Goal: Check status: Check status

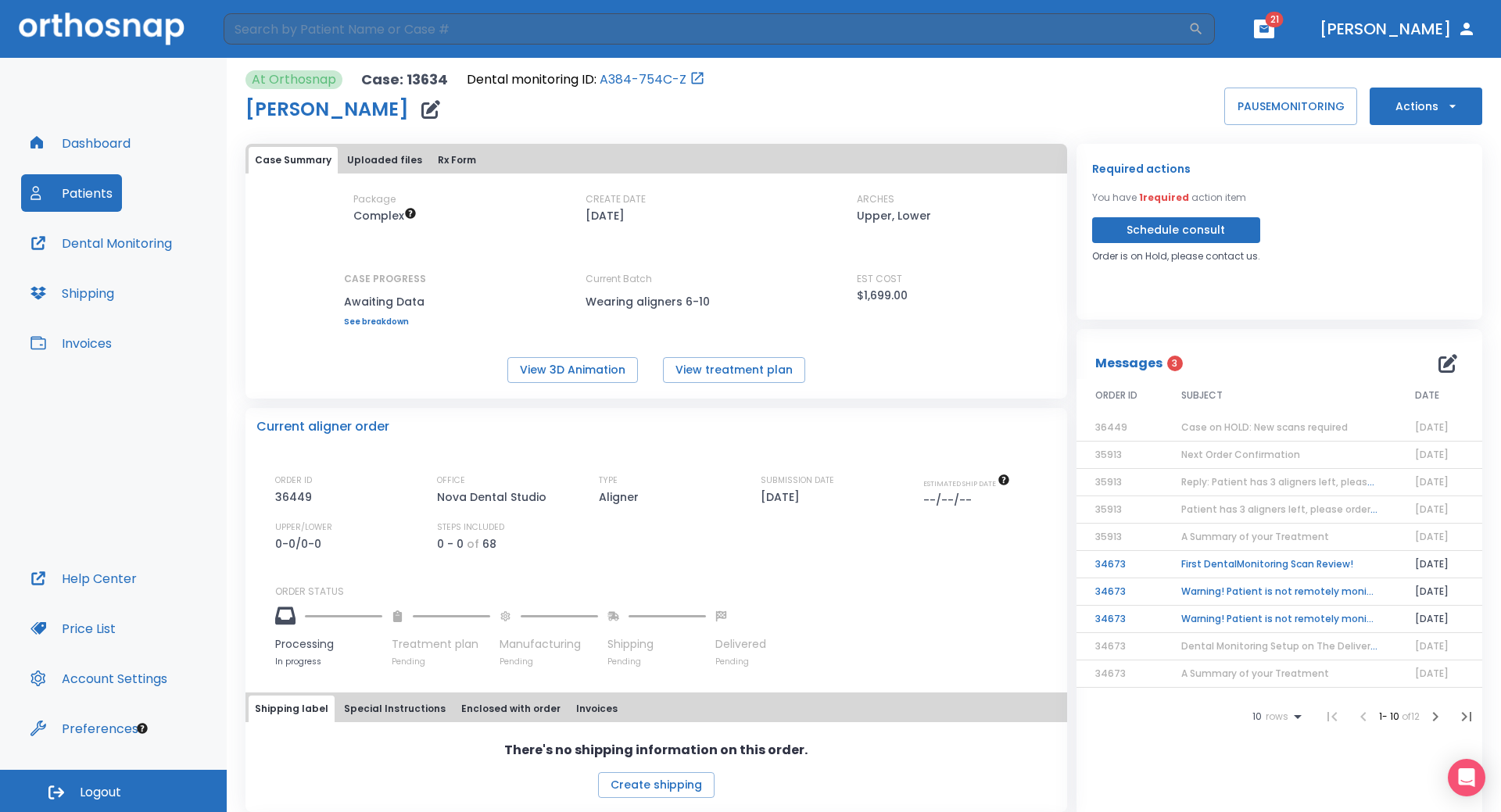
scroll to position [73, 0]
click at [1239, 428] on span "Case on HOLD: New scans required" at bounding box center [1264, 426] width 167 height 13
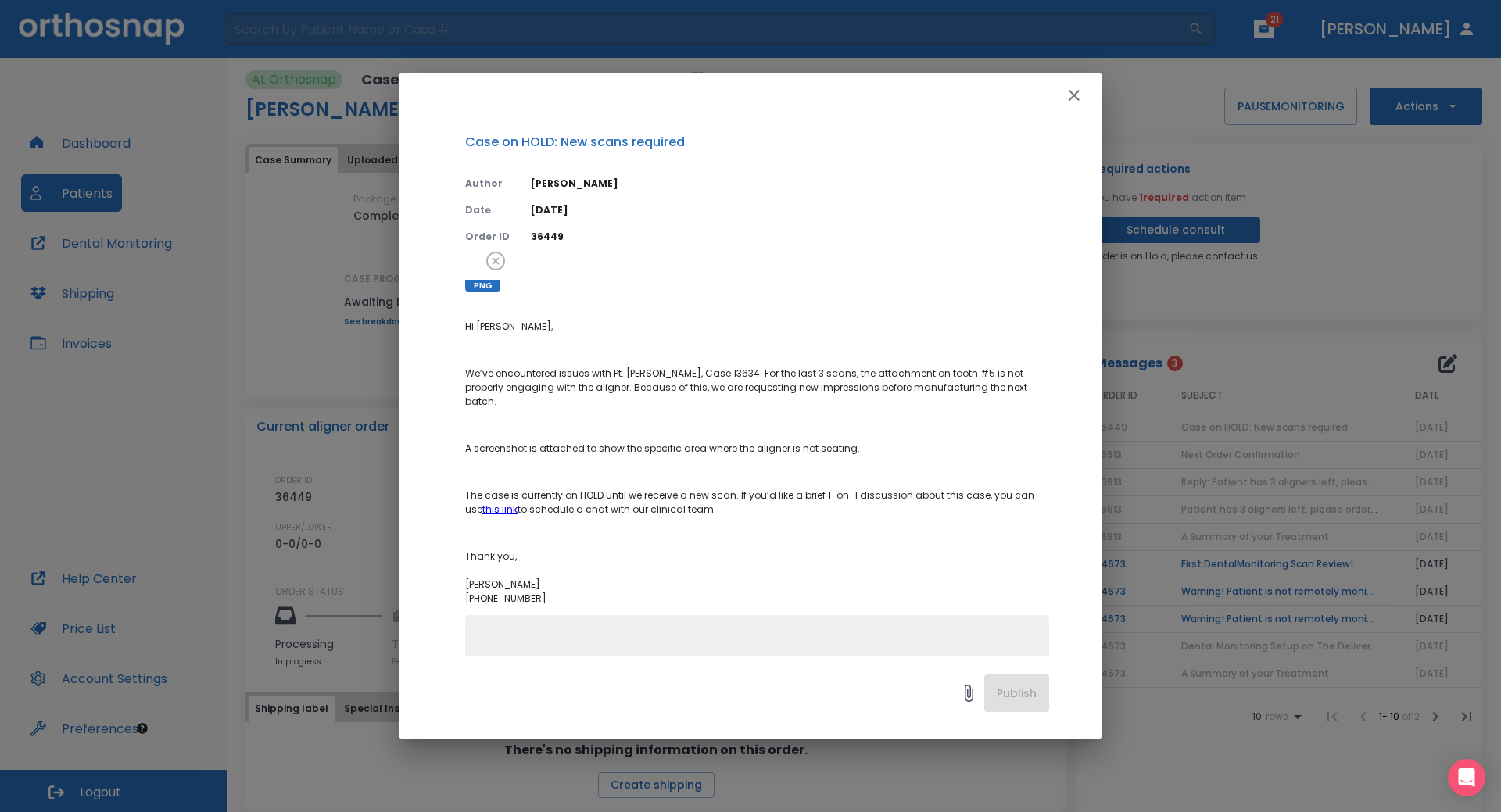
click at [1066, 98] on icon "button" at bounding box center [1075, 96] width 19 height 19
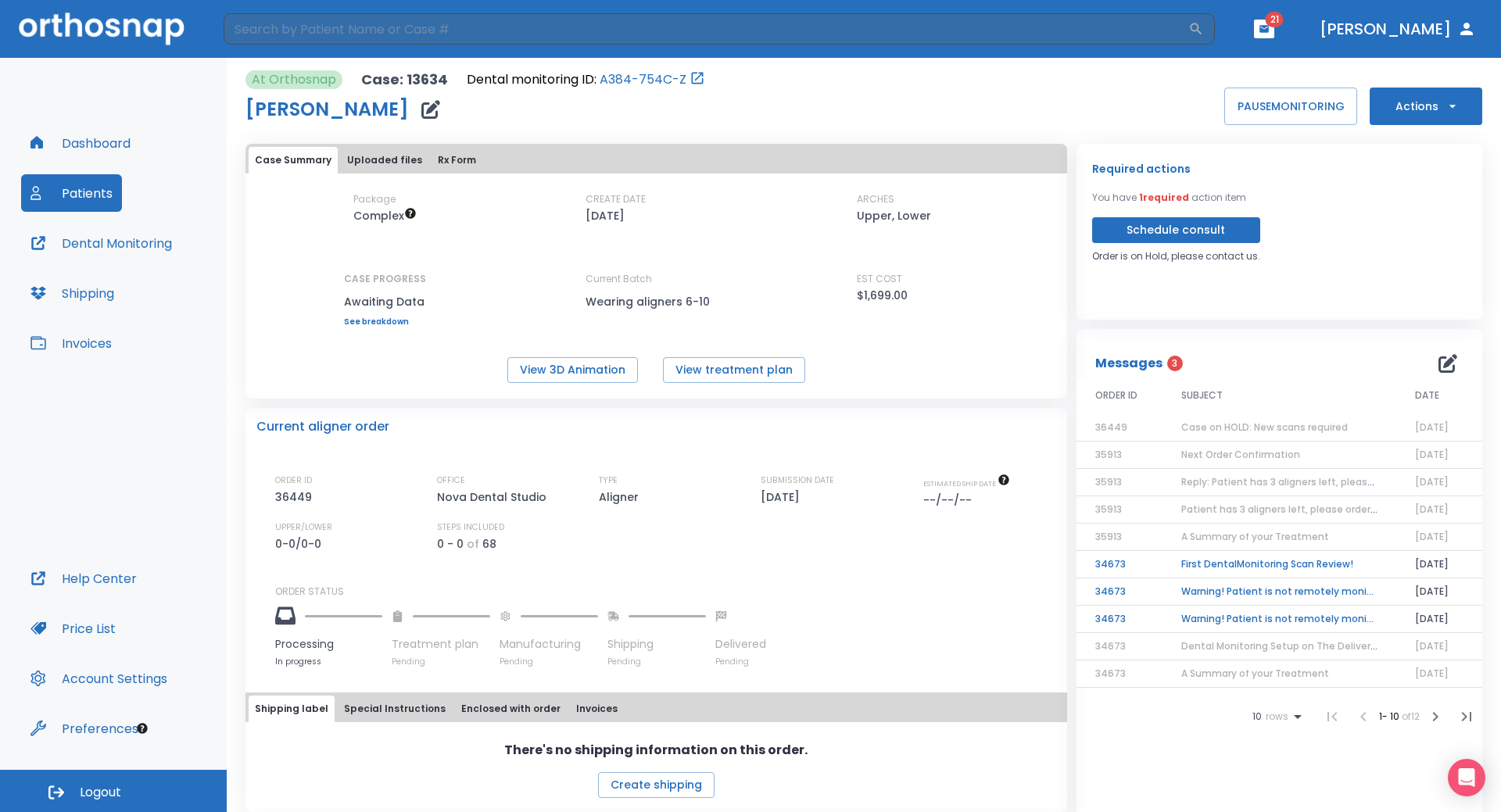
click at [97, 197] on button "Patients" at bounding box center [71, 192] width 101 height 37
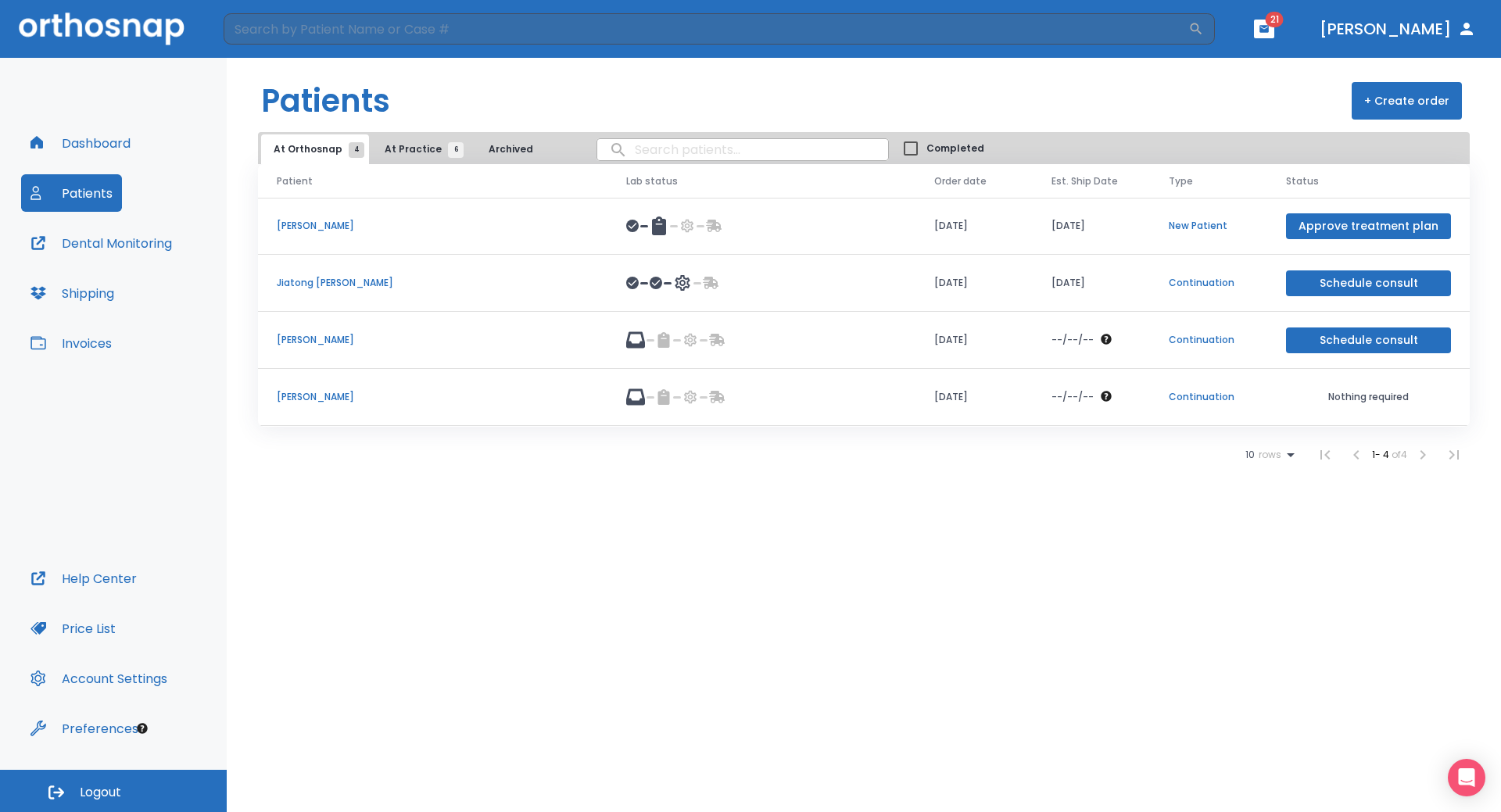
click at [413, 140] on button "At Practice 6" at bounding box center [419, 149] width 96 height 29
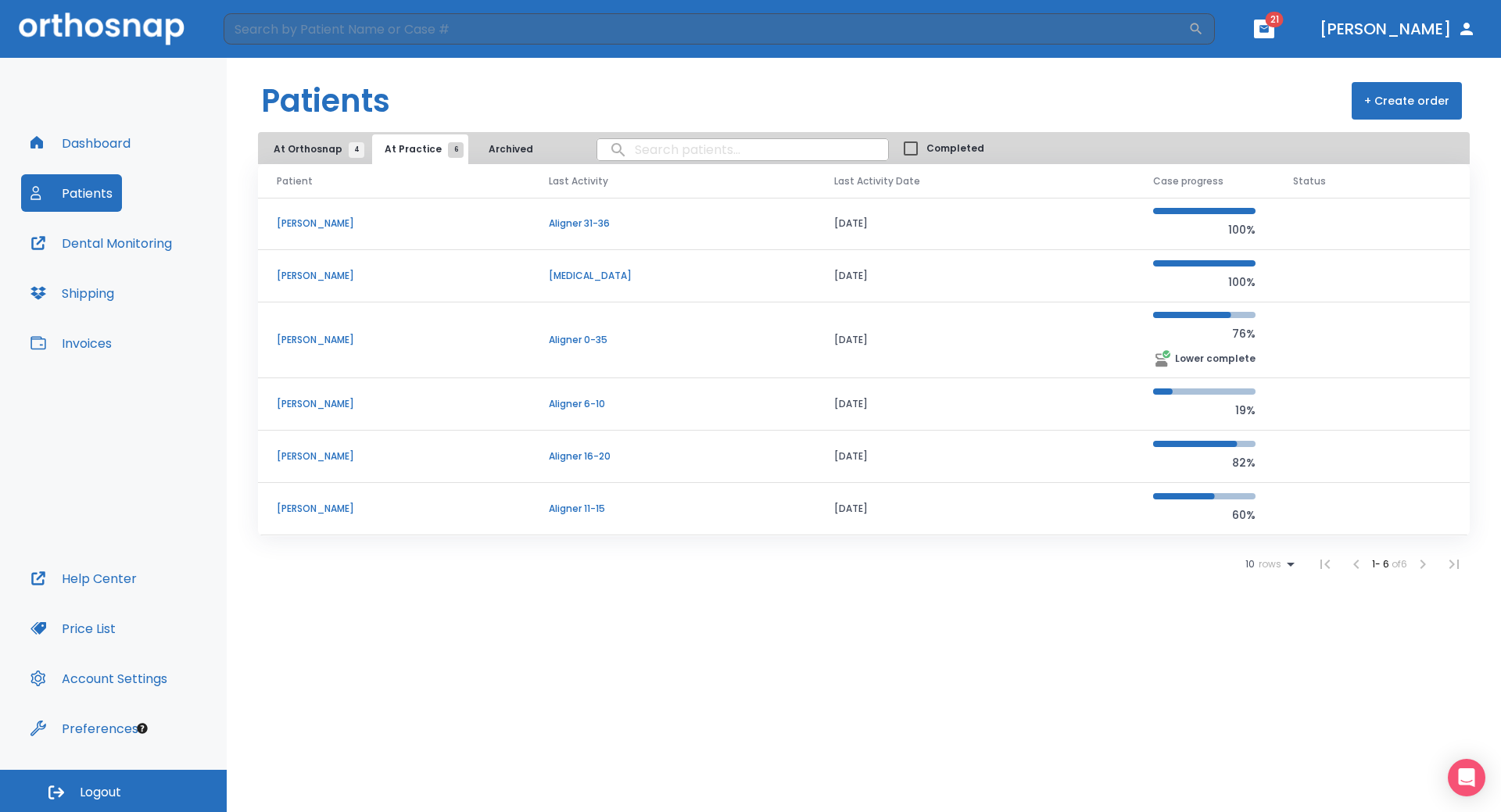
click at [302, 512] on p "[PERSON_NAME]" at bounding box center [394, 509] width 235 height 14
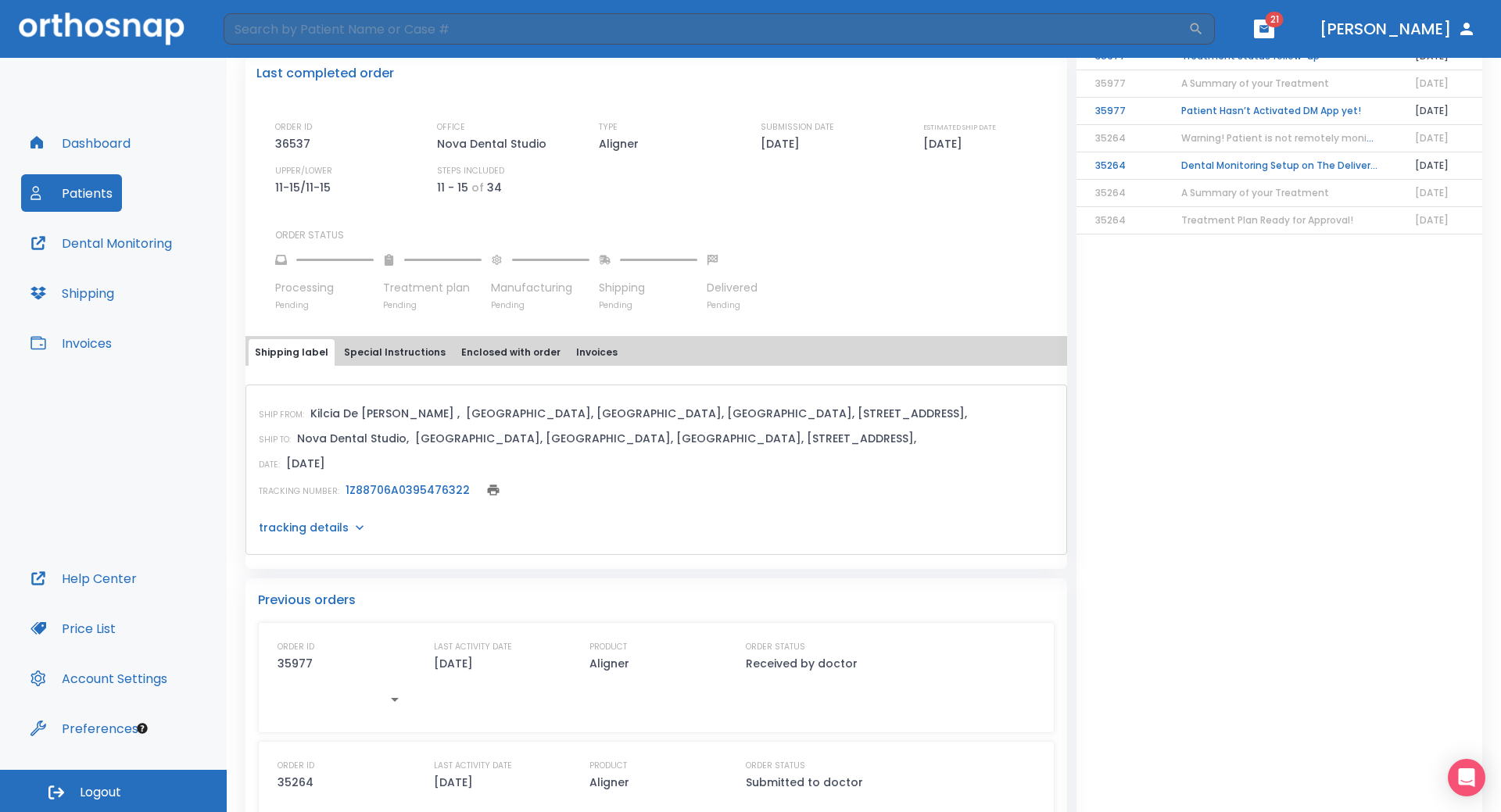
scroll to position [391, 0]
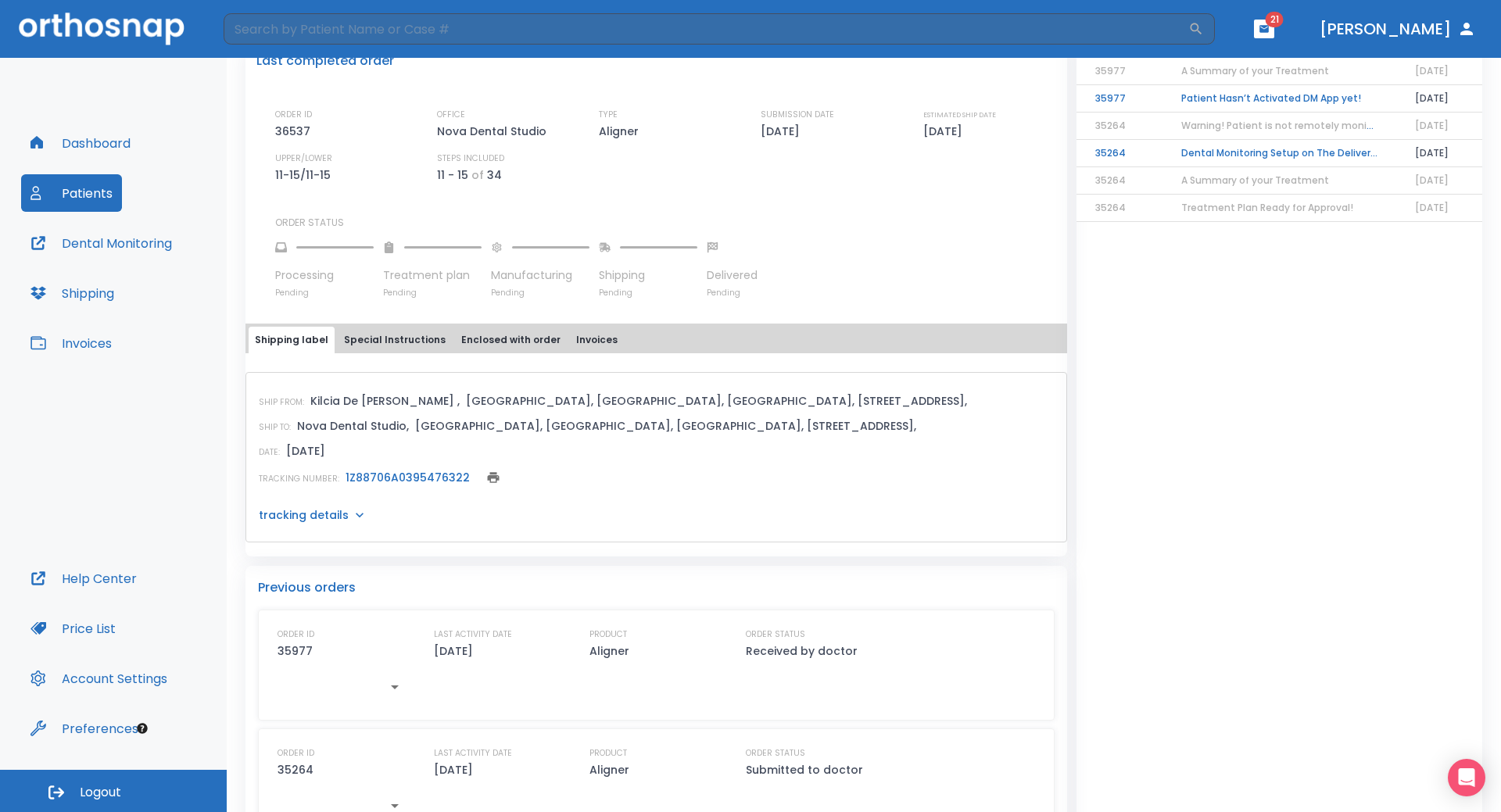
click at [310, 513] on p "tracking details" at bounding box center [304, 515] width 90 height 16
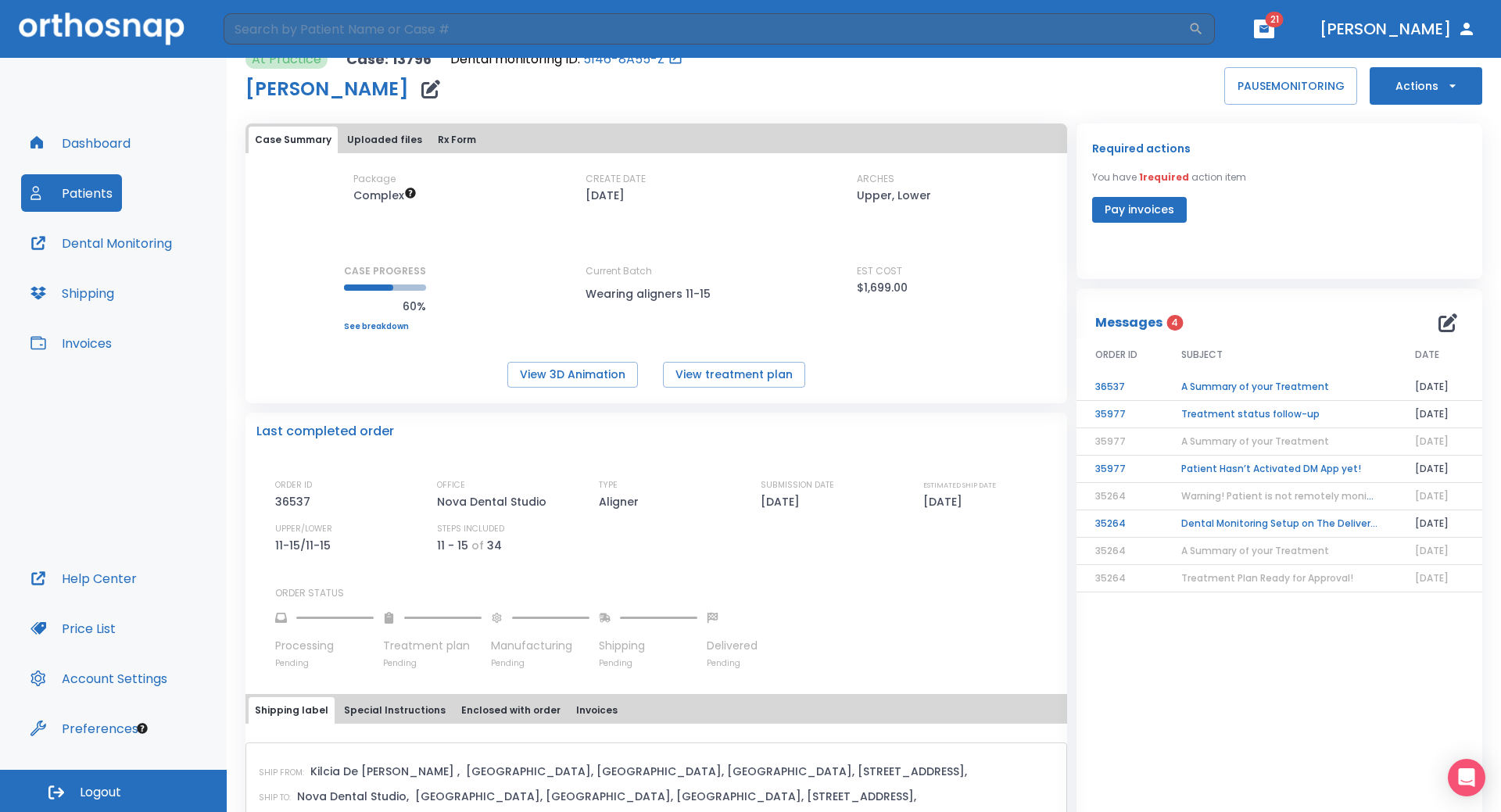
scroll to position [0, 0]
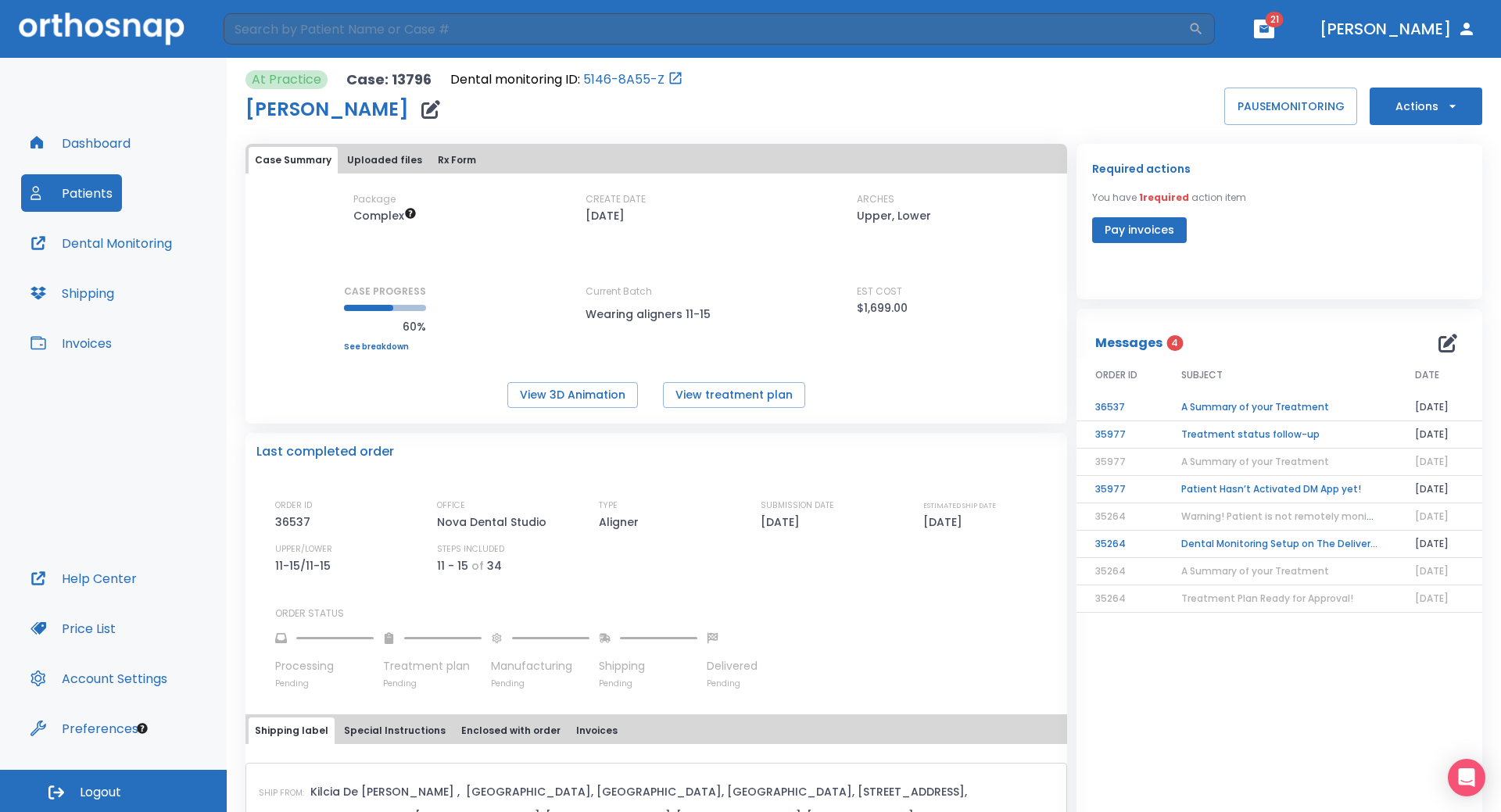
click at [79, 196] on button "Patients" at bounding box center [71, 192] width 101 height 37
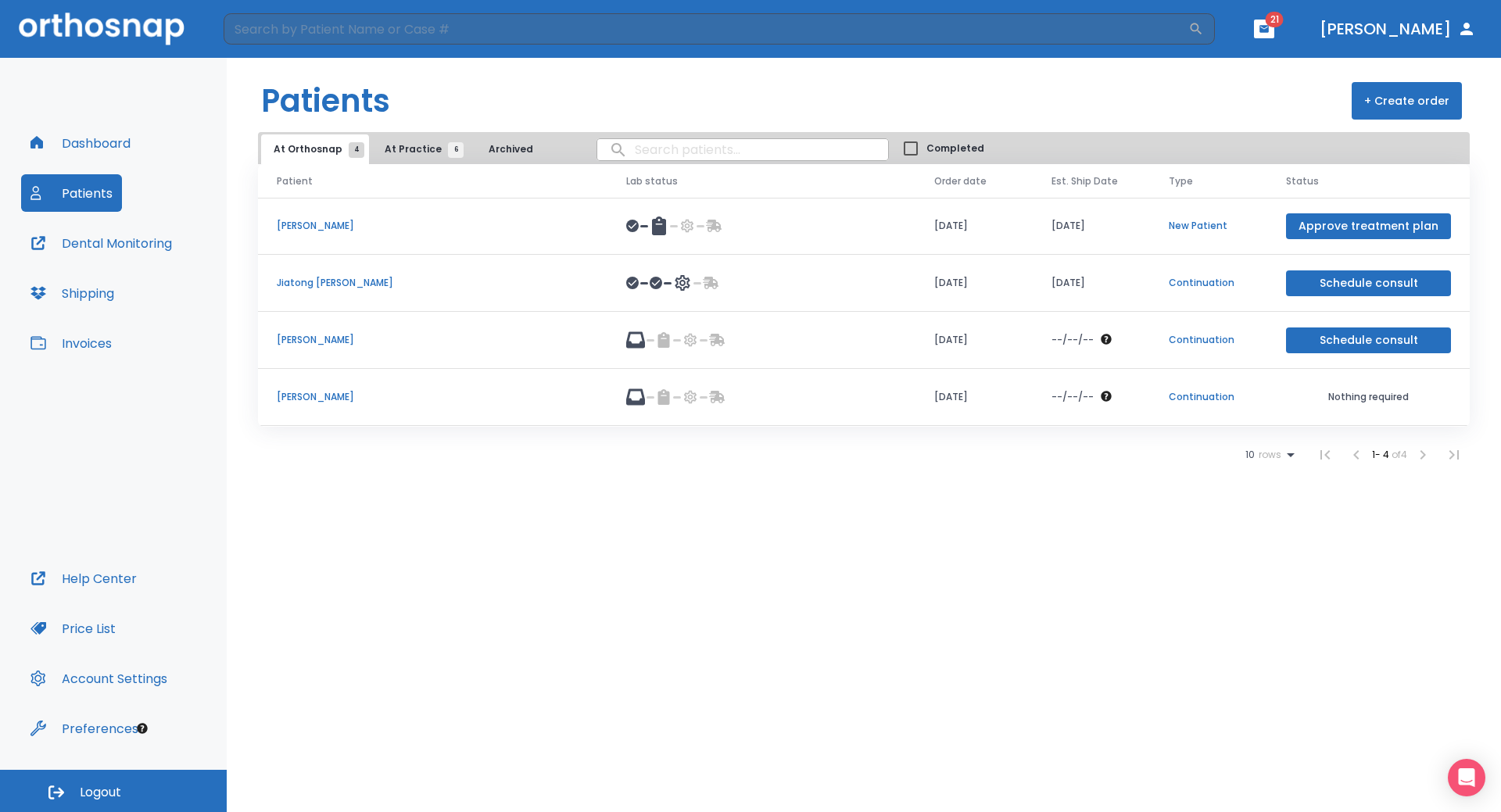
click at [412, 148] on span "At Practice 6" at bounding box center [420, 149] width 71 height 14
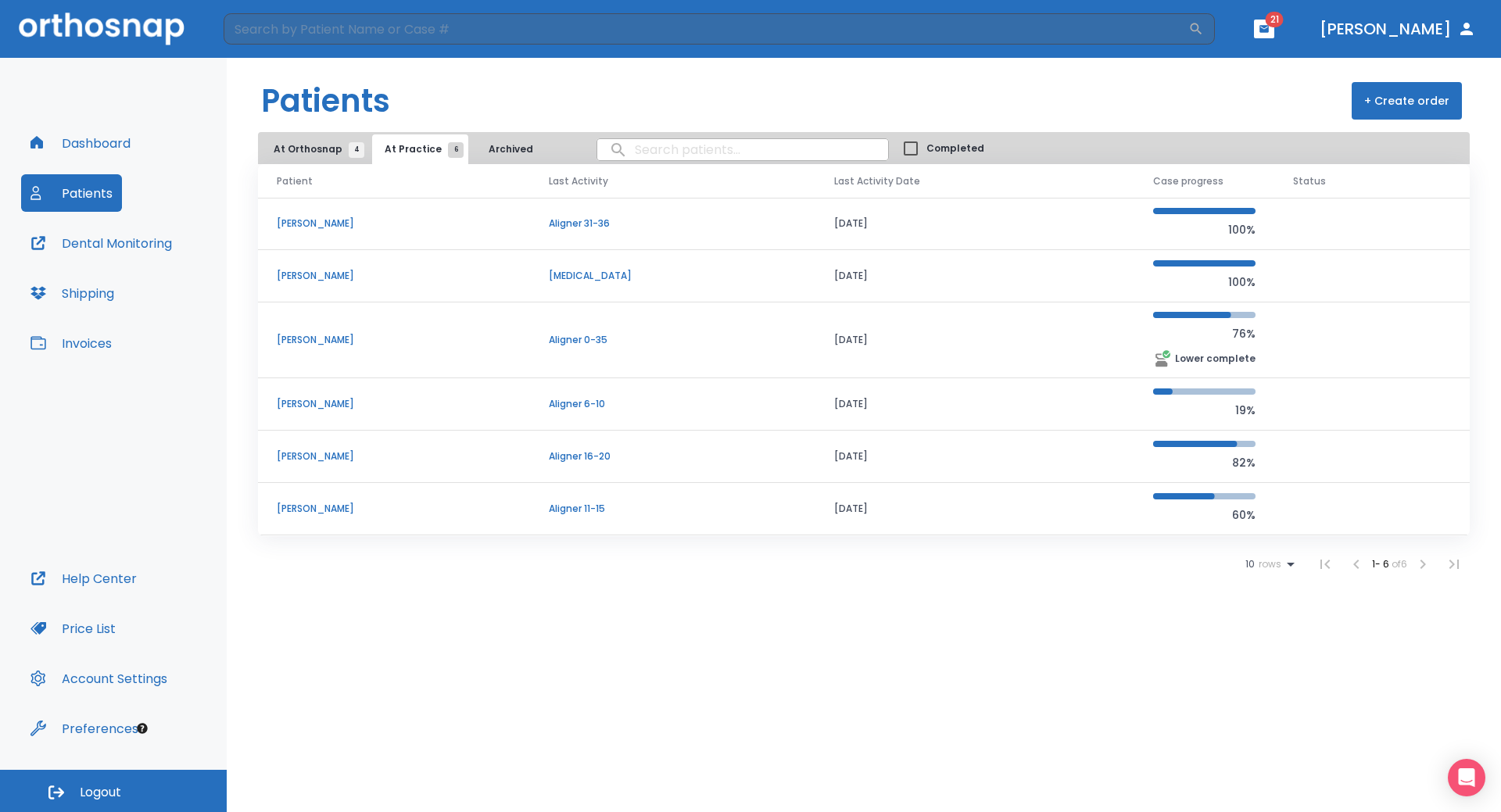
click at [305, 225] on p "HAZEL SUN" at bounding box center [394, 223] width 235 height 14
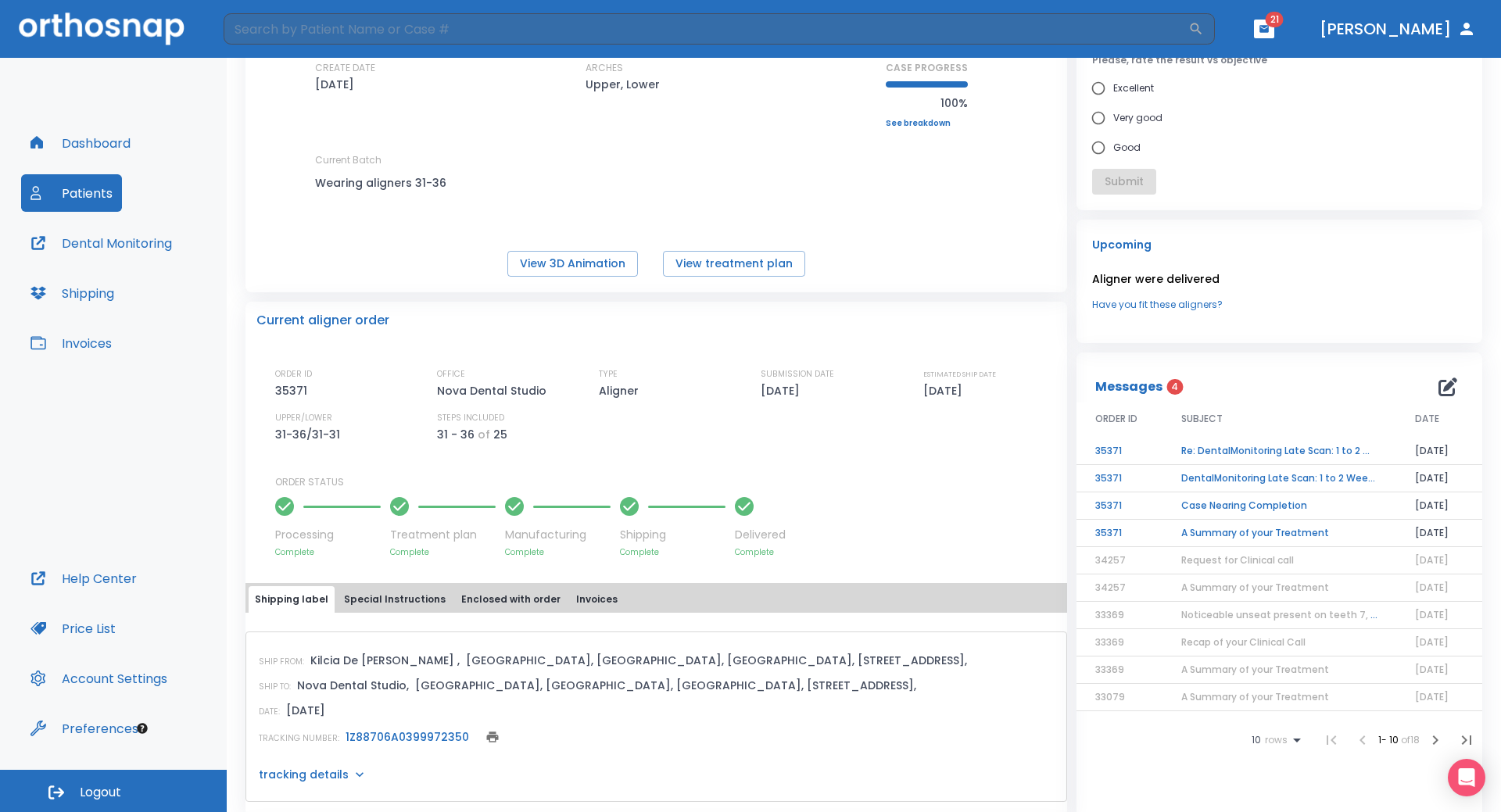
scroll to position [156, 0]
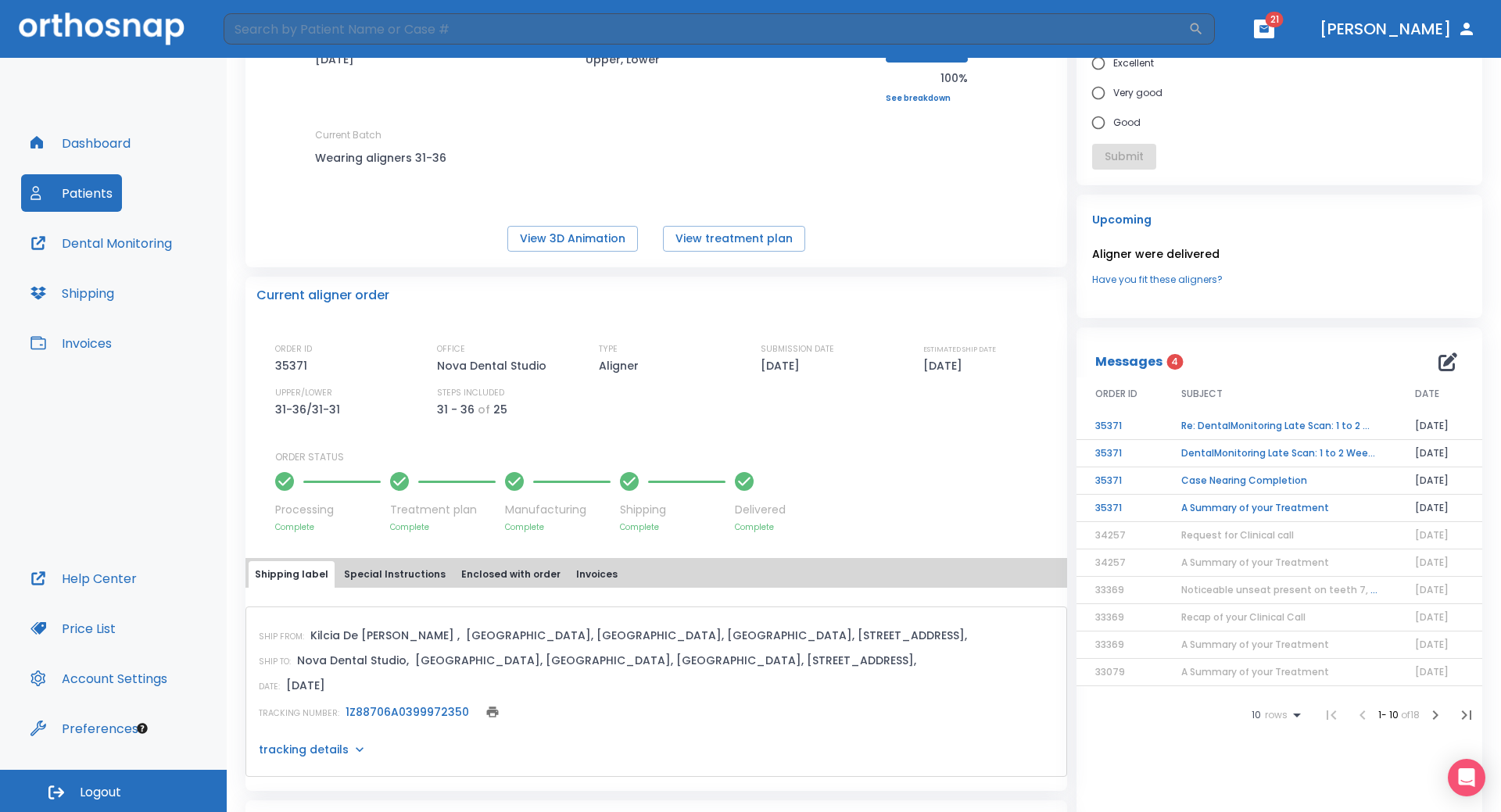
click at [1237, 427] on td "Re: DentalMonitoring Late Scan: 1 to 2 Weeks Notification" at bounding box center [1279, 426] width 234 height 28
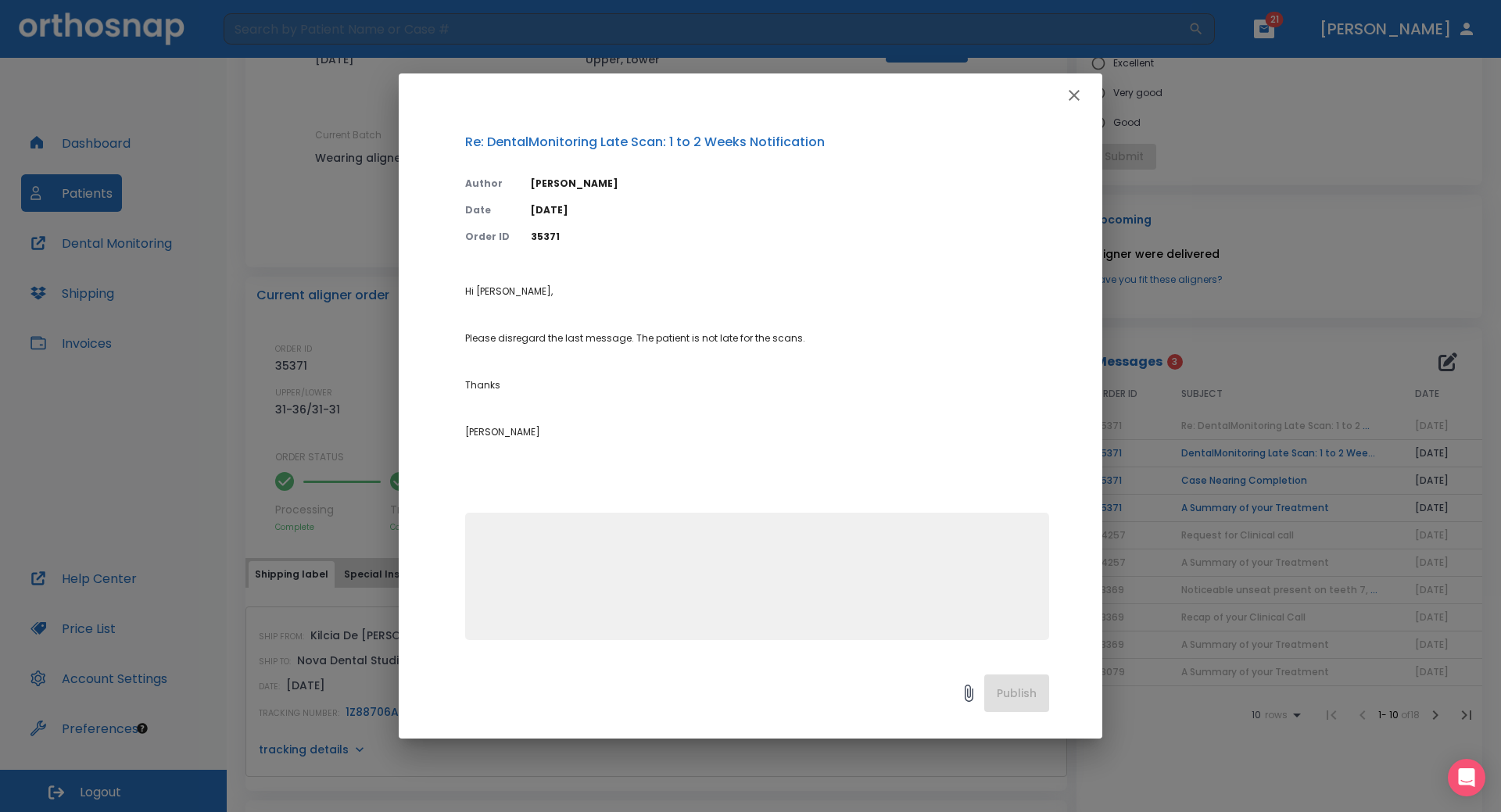
click at [1070, 98] on icon "button" at bounding box center [1075, 96] width 19 height 19
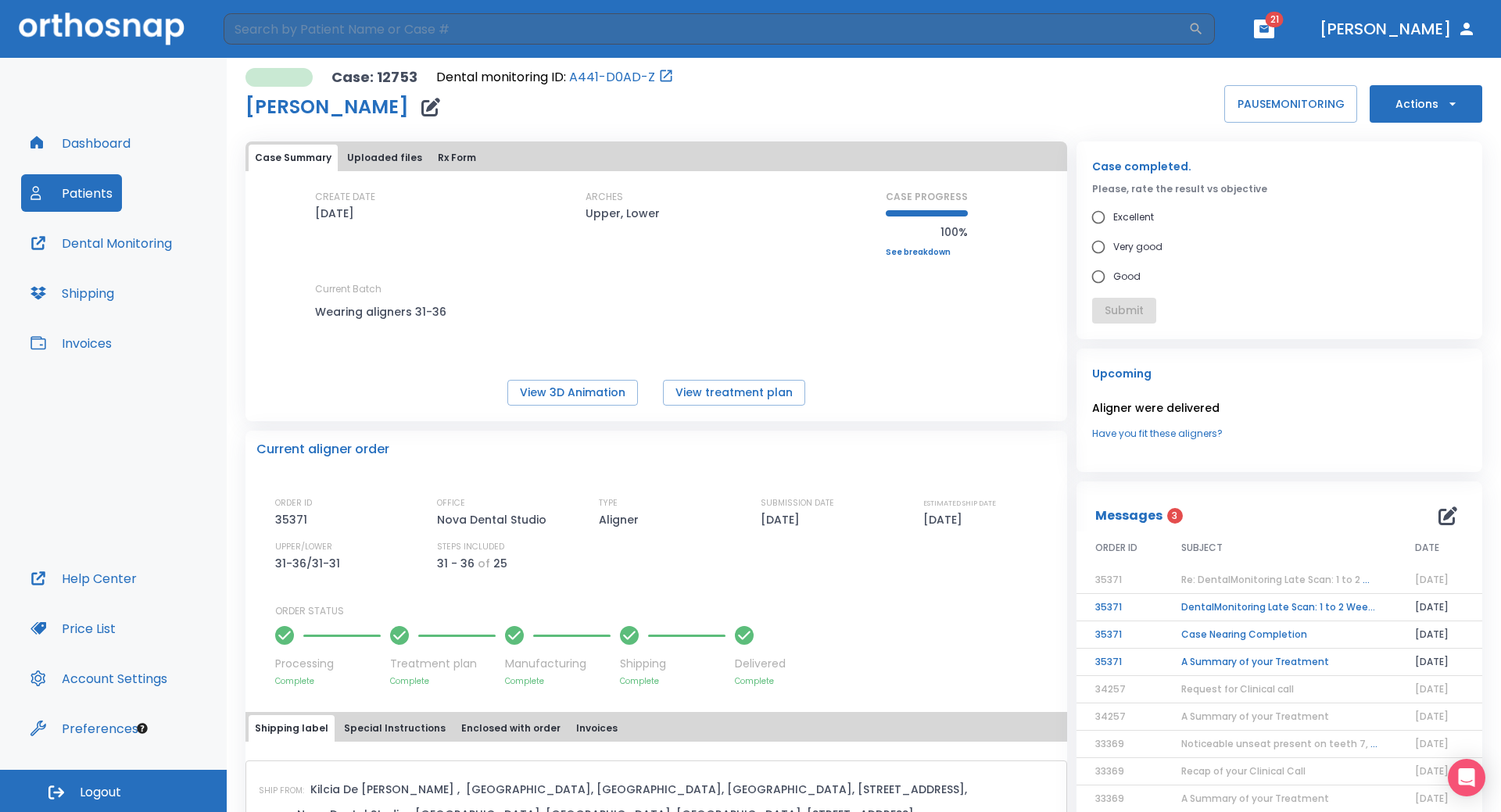
scroll to position [0, 0]
click at [74, 197] on button "Patients" at bounding box center [71, 192] width 101 height 37
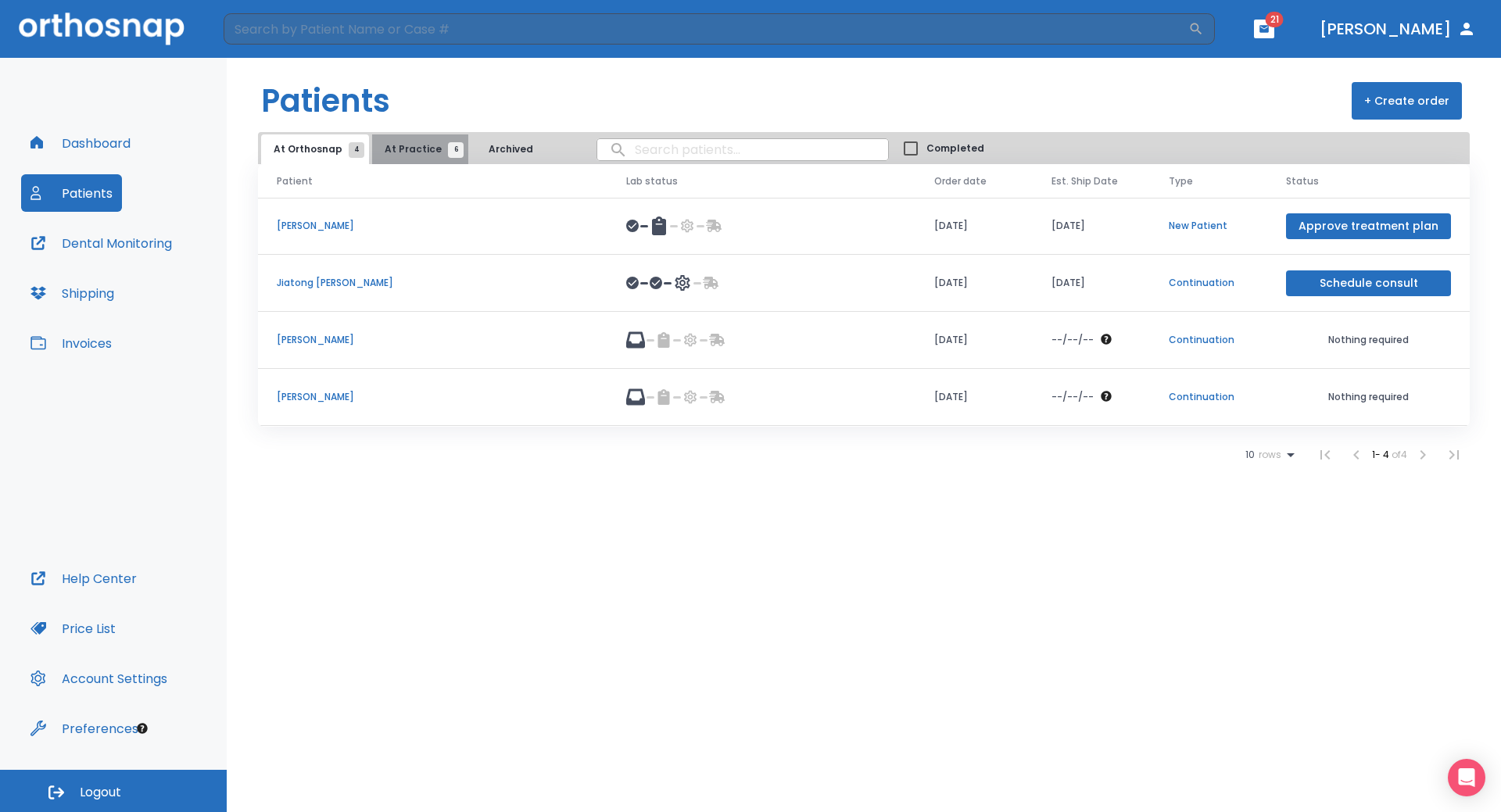
click at [414, 148] on span "At Practice 6" at bounding box center [420, 149] width 71 height 14
